Goal: Book appointment/travel/reservation

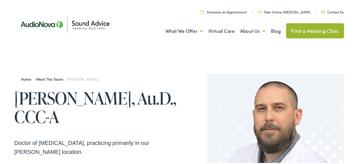
click at [226, 12] on link "Schedule an Appointment" at bounding box center [224, 11] width 46 height 5
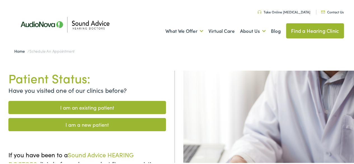
scroll to position [28, 0]
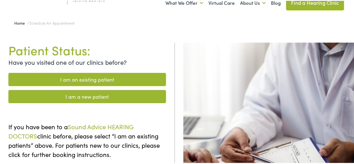
click at [87, 98] on link "I am a new patient" at bounding box center [87, 95] width 158 height 13
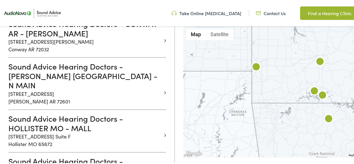
scroll to position [252, 0]
